Goal: Information Seeking & Learning: Understand process/instructions

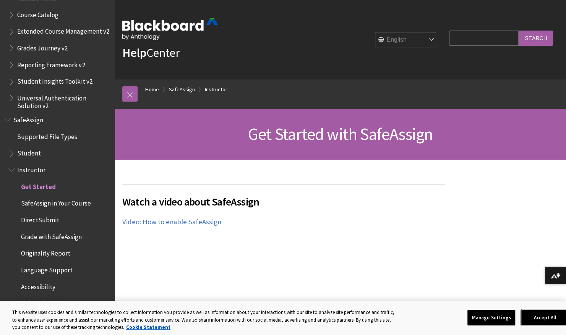
click at [530, 316] on button "Accept All" at bounding box center [545, 318] width 48 height 16
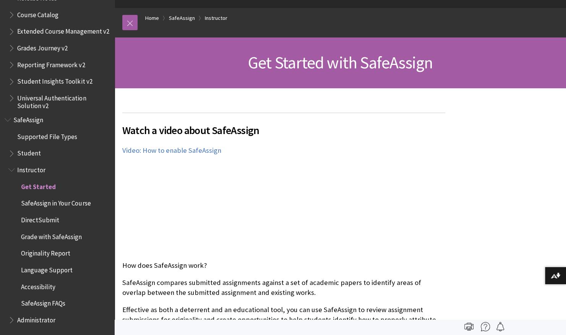
scroll to position [83, 0]
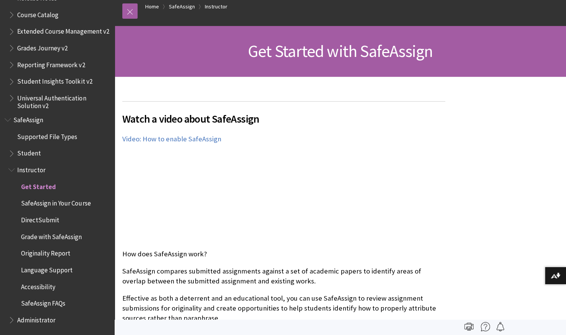
click at [51, 223] on span "DirectSubmit" at bounding box center [40, 219] width 38 height 10
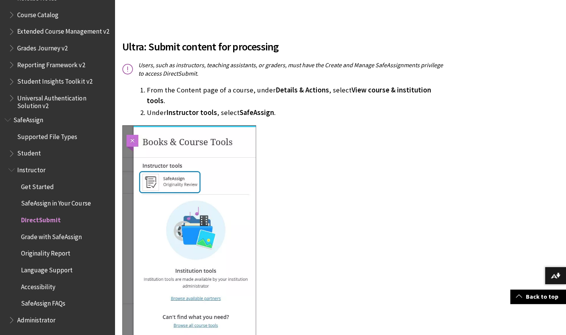
scroll to position [366, 0]
click at [31, 208] on span "SafeAssign in Your Course" at bounding box center [61, 203] width 98 height 13
